Goal: Transaction & Acquisition: Subscribe to service/newsletter

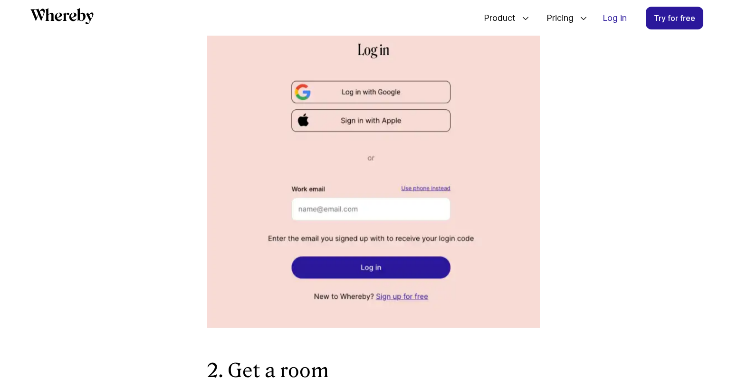
scroll to position [742, 0]
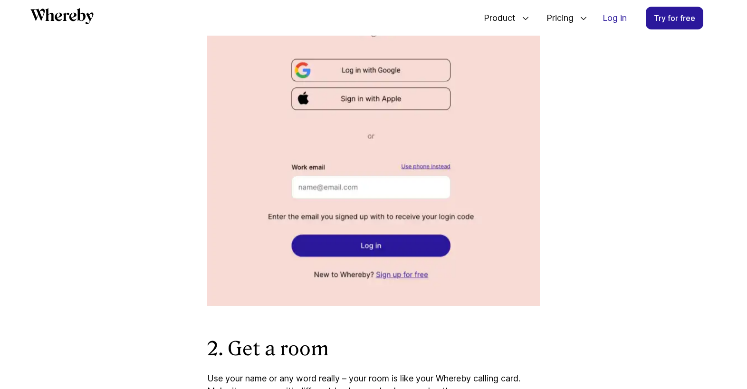
click at [367, 69] on img at bounding box center [373, 150] width 332 height 312
click at [339, 188] on img at bounding box center [373, 150] width 332 height 312
drag, startPoint x: 339, startPoint y: 188, endPoint x: 321, endPoint y: 184, distance: 19.0
click at [321, 184] on img at bounding box center [373, 150] width 332 height 312
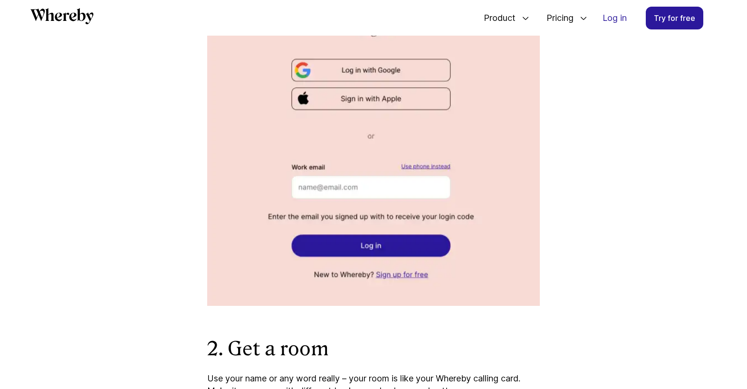
click at [322, 189] on img at bounding box center [373, 150] width 332 height 312
click at [329, 189] on img at bounding box center [373, 150] width 332 height 312
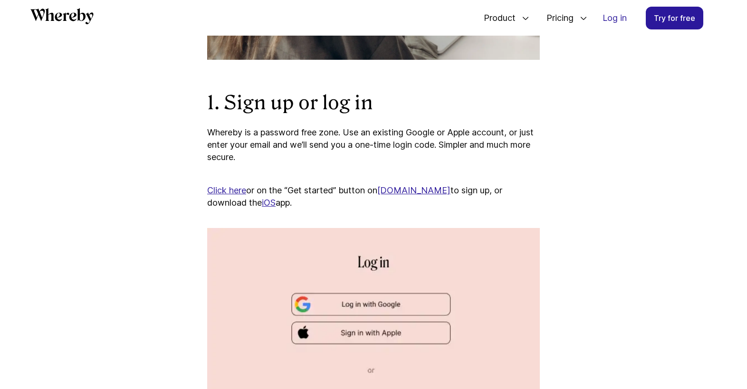
scroll to position [551, 0]
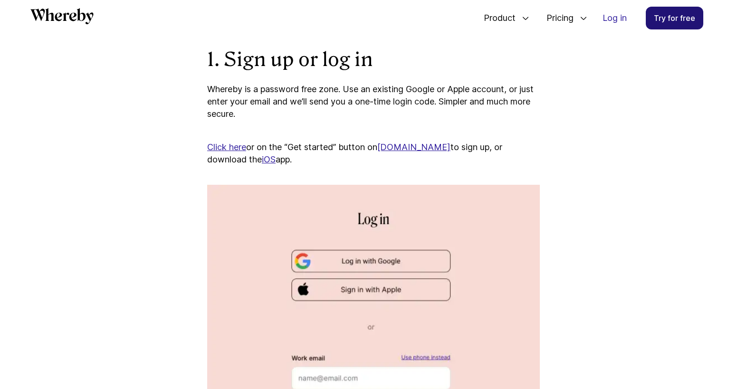
click at [673, 18] on link "Try for free" at bounding box center [673, 18] width 57 height 23
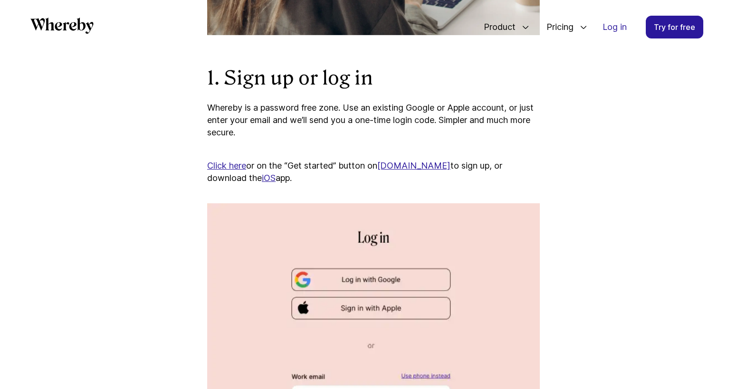
click at [413, 168] on link "[DOMAIN_NAME]" at bounding box center [413, 166] width 73 height 10
